Goal: Task Accomplishment & Management: Manage account settings

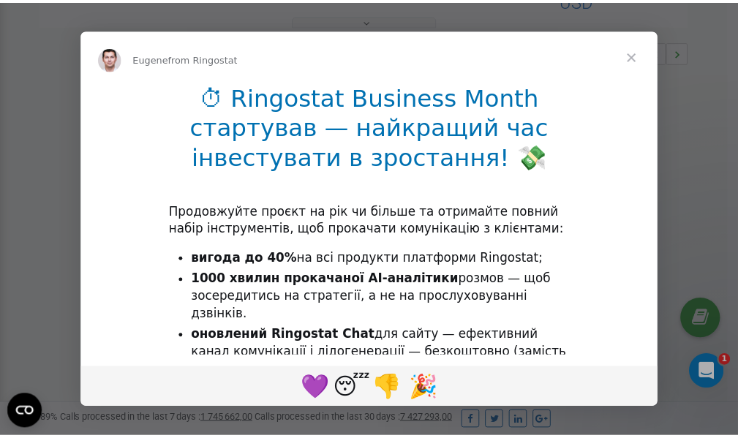
scroll to position [438, 0]
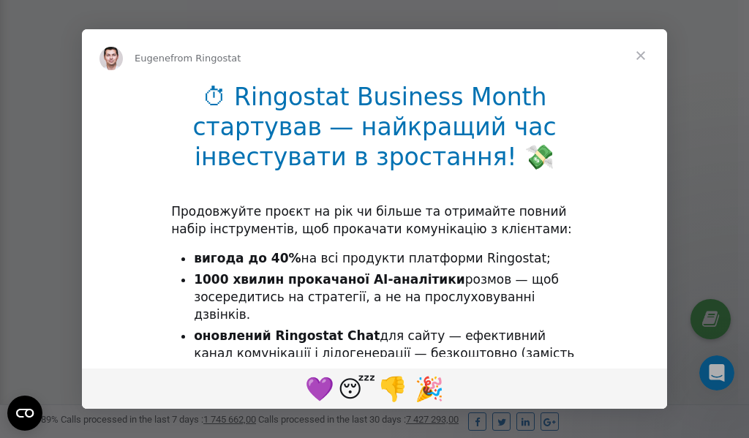
click at [644, 54] on span "Close" at bounding box center [641, 55] width 53 height 53
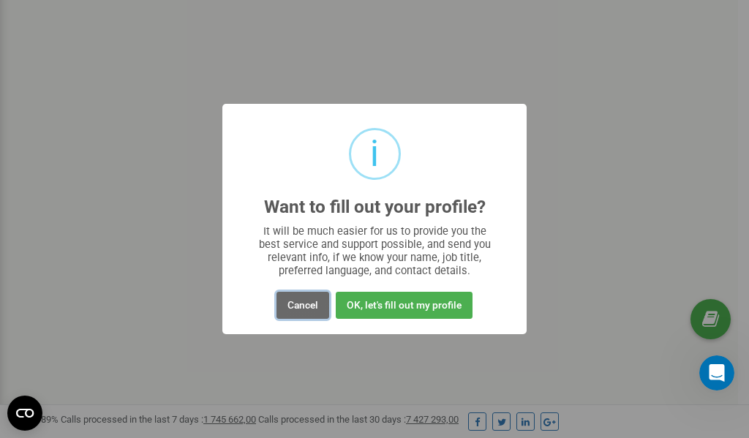
click at [304, 307] on button "Cancel" at bounding box center [303, 305] width 53 height 27
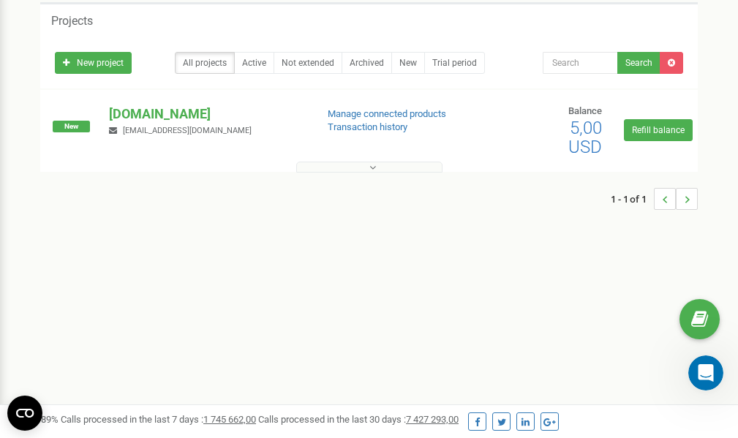
scroll to position [0, 0]
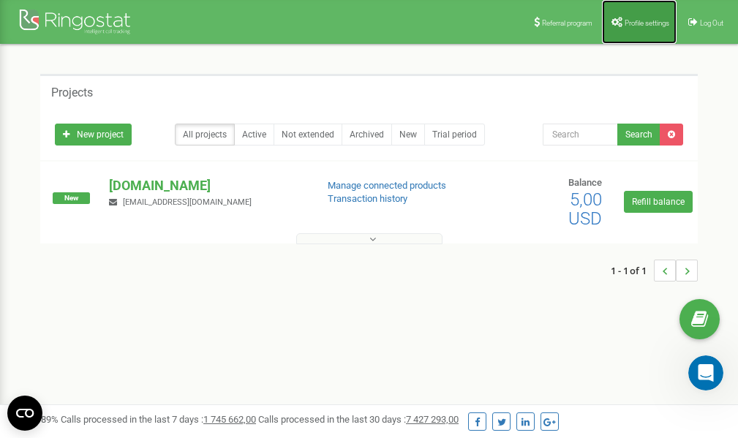
click at [642, 25] on span "Profile settings" at bounding box center [647, 23] width 45 height 8
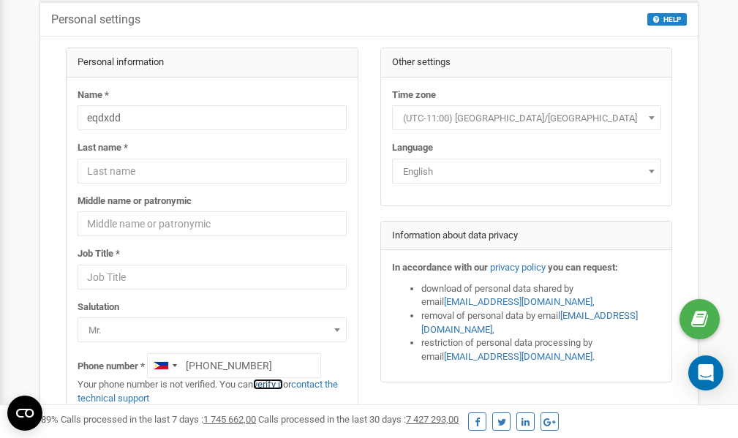
click at [278, 384] on link "verify it" at bounding box center [268, 384] width 30 height 11
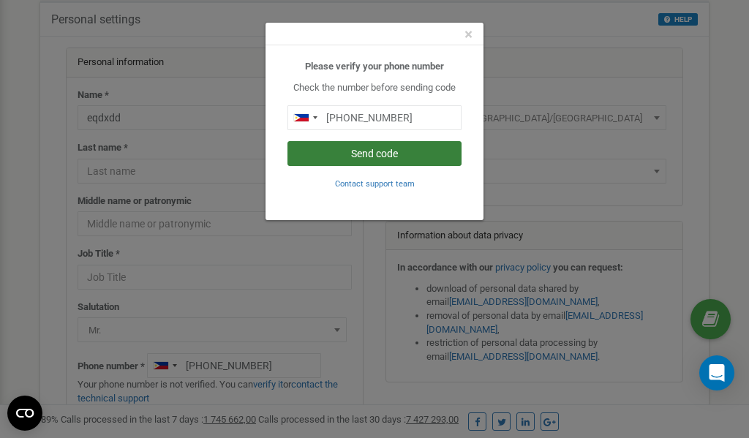
click at [386, 153] on button "Send code" at bounding box center [375, 153] width 174 height 25
